Goal: Transaction & Acquisition: Purchase product/service

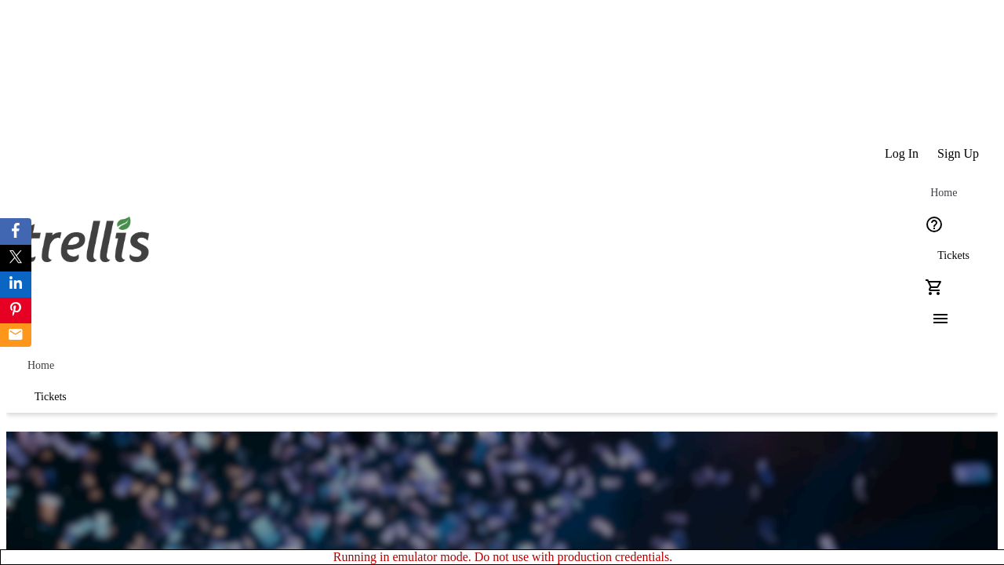
click at [937, 249] on span "Tickets" at bounding box center [953, 255] width 32 height 13
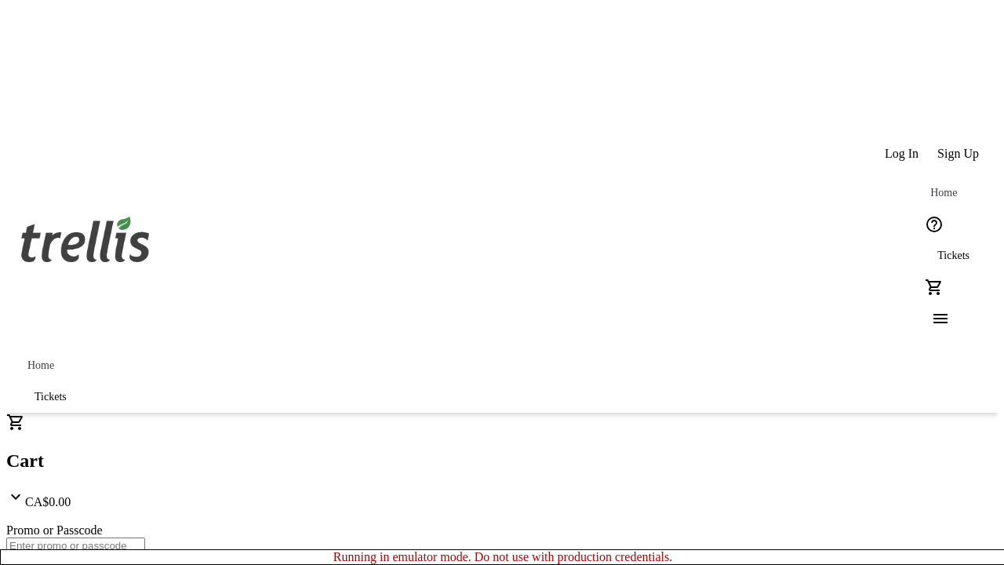
type input "1"
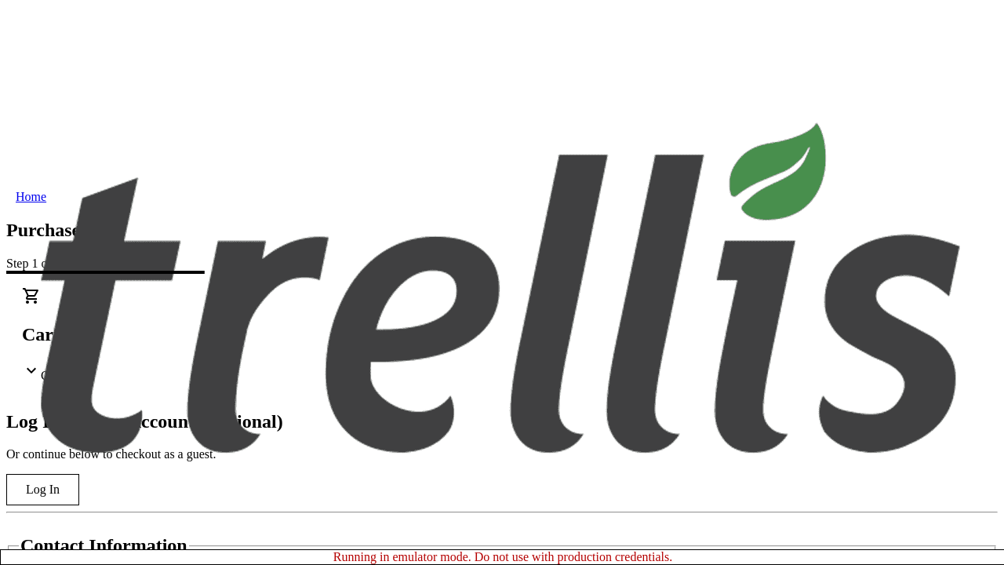
type input "[EMAIL_ADDRESS][DOMAIN_NAME]"
type input "[PERSON_NAME]"
